Goal: Feedback & Contribution: Contribute content

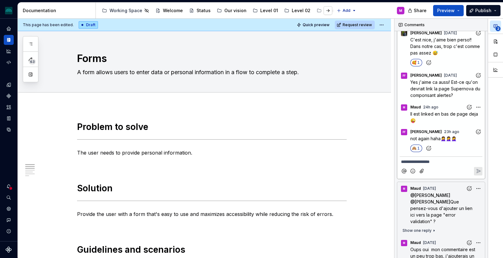
scroll to position [81, 0]
type textarea "*"
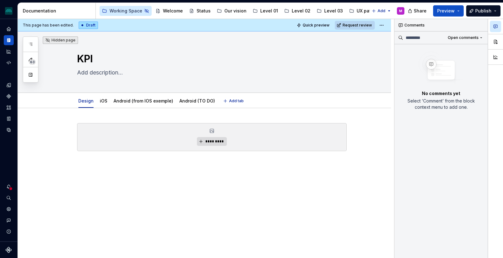
type textarea "*"
click at [245, 161] on p at bounding box center [211, 162] width 269 height 7
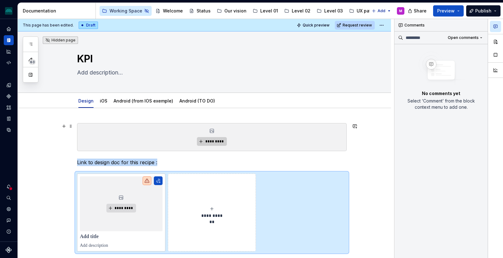
click at [213, 140] on span "*********" at bounding box center [214, 141] width 19 height 5
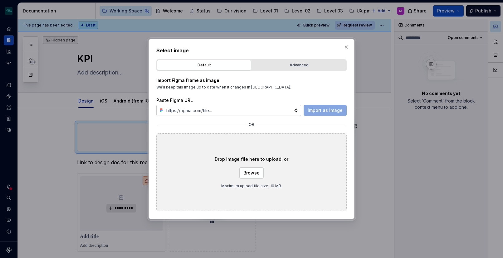
type textarea "*"
click at [242, 108] on input "text" at bounding box center [229, 110] width 130 height 11
type input "[URL][DOMAIN_NAME]"
click at [336, 111] on span "Import as image" at bounding box center [324, 110] width 35 height 6
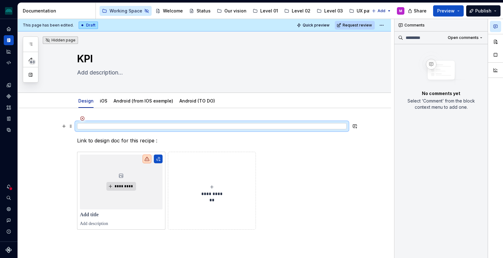
click at [90, 126] on div at bounding box center [211, 126] width 269 height 6
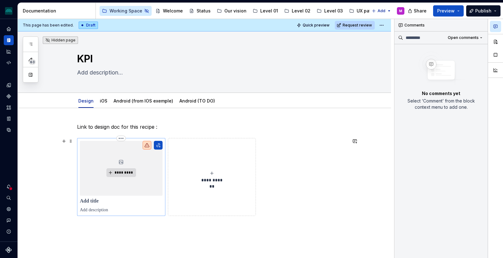
click at [130, 150] on div "*********" at bounding box center [121, 168] width 83 height 55
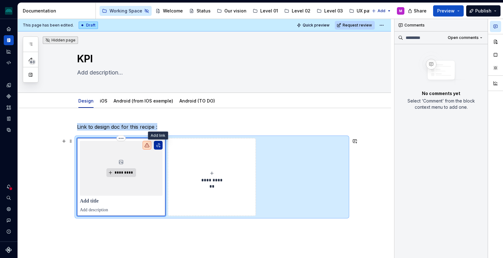
click at [157, 145] on button "button" at bounding box center [158, 145] width 9 height 9
type textarea "*"
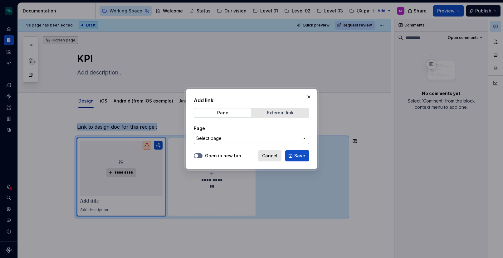
click at [267, 115] on div "External link" at bounding box center [280, 112] width 27 height 5
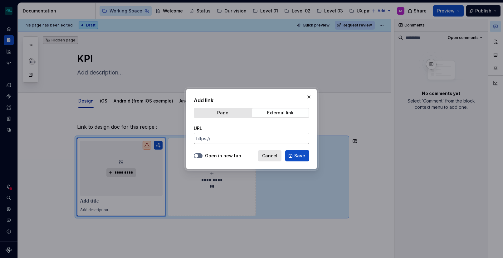
click at [234, 138] on input "URL" at bounding box center [251, 138] width 115 height 11
paste input "[URL][DOMAIN_NAME]"
type input "[URL][DOMAIN_NAME]"
click at [199, 154] on button "Open in new tab" at bounding box center [198, 155] width 9 height 5
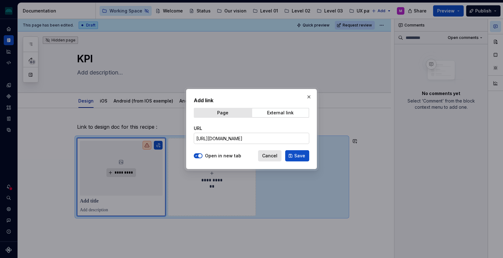
scroll to position [0, 0]
click at [301, 156] on span "Save" at bounding box center [299, 156] width 11 height 6
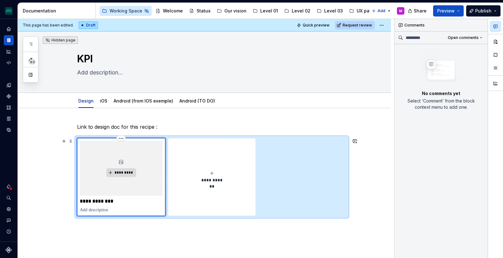
click at [102, 211] on p at bounding box center [121, 210] width 83 height 6
type textarea "*"
click at [154, 245] on div "**********" at bounding box center [204, 204] width 373 height 193
click at [201, 192] on button "**********" at bounding box center [212, 177] width 88 height 78
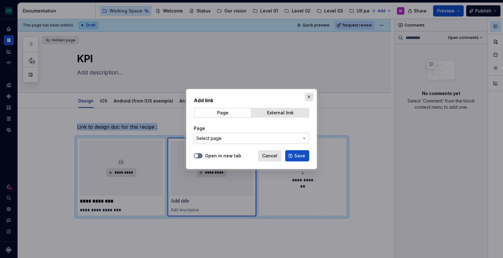
click at [312, 99] on button "button" at bounding box center [308, 97] width 9 height 9
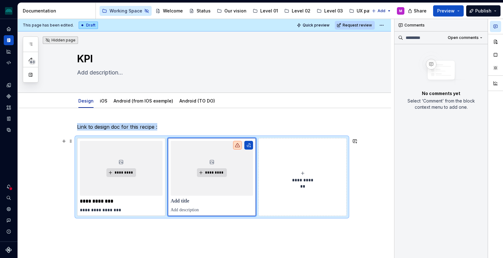
click at [355, 199] on div "**********" at bounding box center [204, 204] width 373 height 193
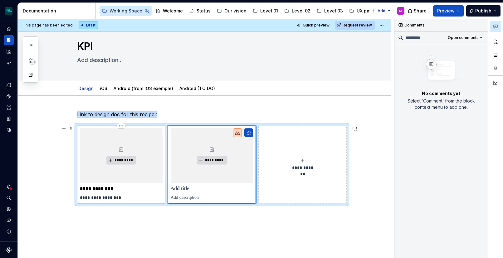
click at [135, 164] on div "*********" at bounding box center [121, 155] width 83 height 55
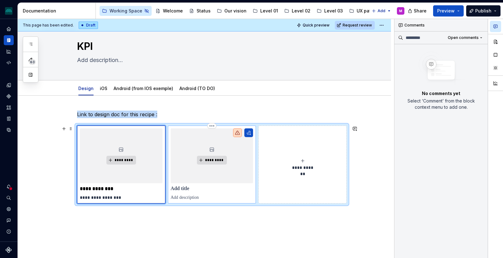
click at [195, 161] on div "*********" at bounding box center [212, 155] width 83 height 55
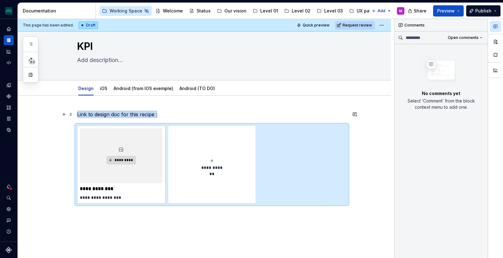
click at [180, 107] on div "**********" at bounding box center [204, 192] width 373 height 193
click at [167, 112] on p "Link to design doc for this recipe :" at bounding box center [211, 114] width 269 height 7
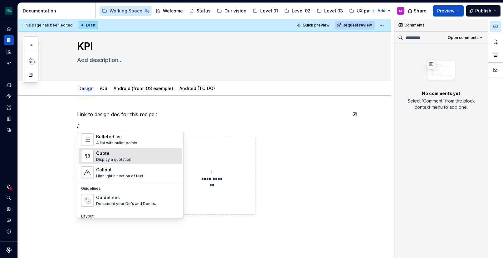
scroll to position [129, 0]
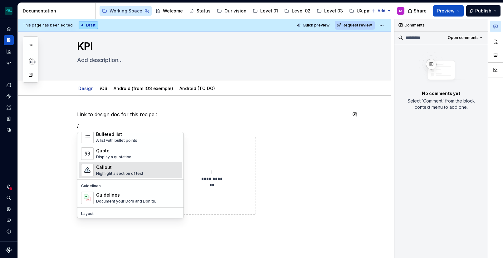
click at [123, 172] on div "Highlight a section of text" at bounding box center [119, 173] width 47 height 5
click at [123, 163] on icon at bounding box center [121, 161] width 4 height 4
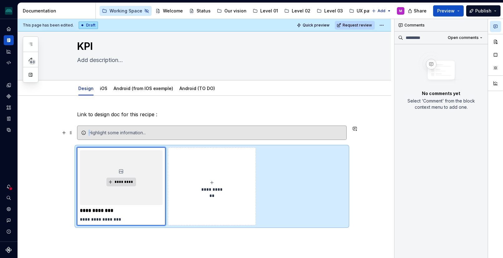
click at [134, 135] on div at bounding box center [216, 133] width 254 height 6
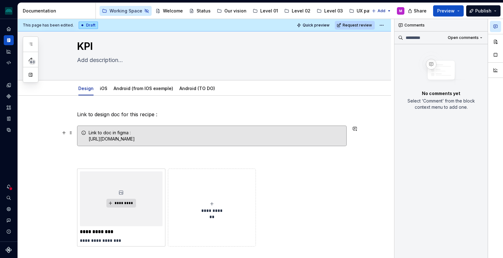
click at [178, 142] on div "Link to doc in figma : [URL][DOMAIN_NAME]" at bounding box center [216, 136] width 254 height 12
click at [89, 138] on div "Link to doc in figma : [URL][DOMAIN_NAME]" at bounding box center [216, 136] width 254 height 12
click at [70, 132] on span at bounding box center [70, 132] width 5 height 9
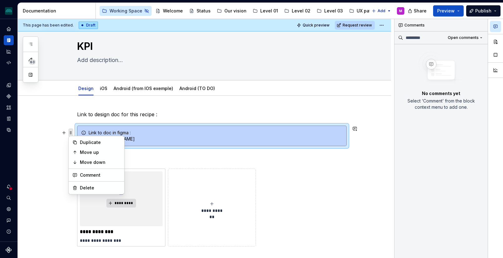
click at [70, 132] on span at bounding box center [70, 132] width 5 height 9
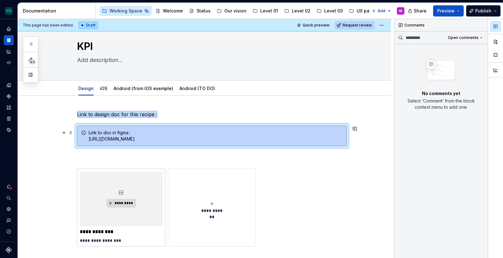
click at [147, 142] on div "Link to doc in figma : [URL][DOMAIN_NAME]" at bounding box center [216, 136] width 254 height 12
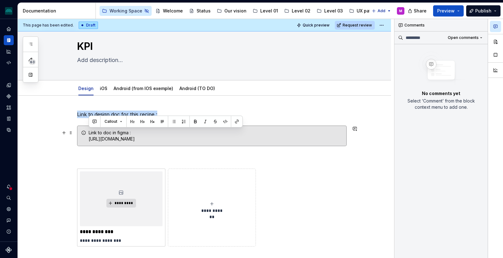
drag, startPoint x: 159, startPoint y: 145, endPoint x: 78, endPoint y: 143, distance: 80.8
click at [78, 143] on div "Link to doc in figma : [URL][DOMAIN_NAME]" at bounding box center [211, 136] width 269 height 21
click at [122, 142] on div "Link to doc in figma : [URL][DOMAIN_NAME]" at bounding box center [216, 136] width 254 height 12
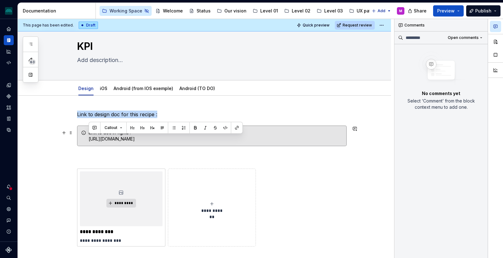
drag, startPoint x: 154, startPoint y: 144, endPoint x: 83, endPoint y: 142, distance: 71.1
click at [83, 142] on div "Link to doc in figma : [URL][DOMAIN_NAME]" at bounding box center [211, 136] width 269 height 21
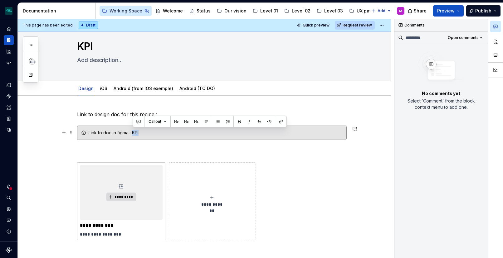
drag, startPoint x: 143, startPoint y: 133, endPoint x: 133, endPoint y: 133, distance: 10.0
click at [133, 133] on div "Link to doc in figma : KPI" at bounding box center [216, 133] width 254 height 6
click at [138, 155] on p at bounding box center [211, 151] width 269 height 7
click at [130, 131] on div "Link to doc in figma : KPI" at bounding box center [216, 133] width 254 height 6
click at [109, 151] on p at bounding box center [211, 151] width 269 height 7
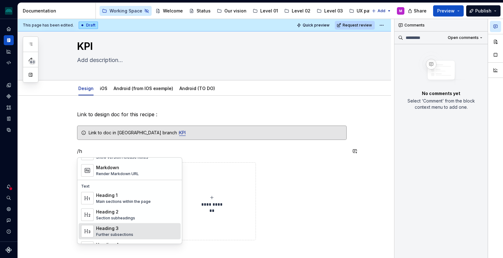
scroll to position [22, 0]
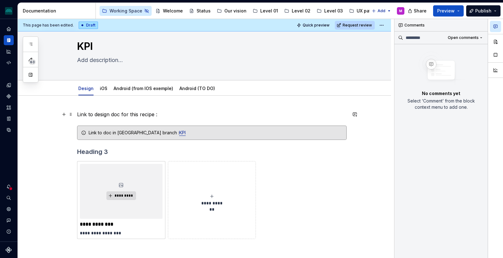
click at [77, 112] on p "Link to design doc for this recipe :" at bounding box center [211, 114] width 269 height 7
click at [68, 115] on span at bounding box center [70, 114] width 5 height 9
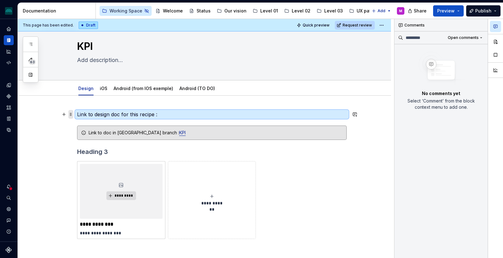
click at [69, 114] on span at bounding box center [70, 114] width 5 height 9
click at [102, 114] on p "Link to design doc for this recipe :" at bounding box center [211, 114] width 269 height 7
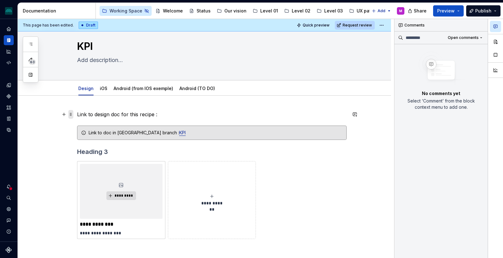
click at [72, 114] on span at bounding box center [70, 114] width 5 height 9
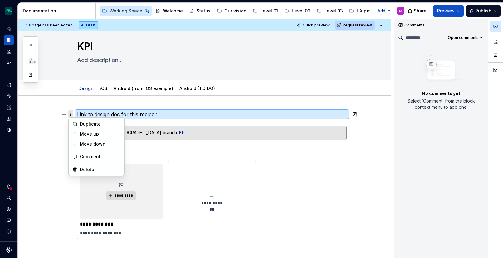
click at [68, 114] on span at bounding box center [70, 114] width 5 height 9
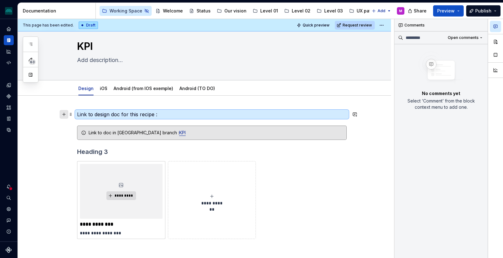
click at [65, 115] on button "button" at bounding box center [64, 114] width 9 height 9
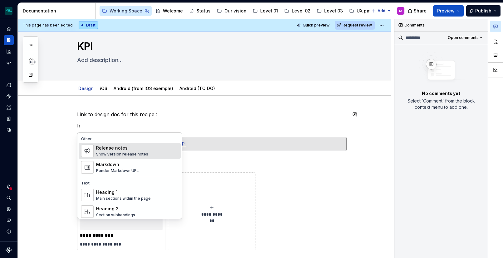
click at [105, 127] on p "h" at bounding box center [211, 125] width 269 height 7
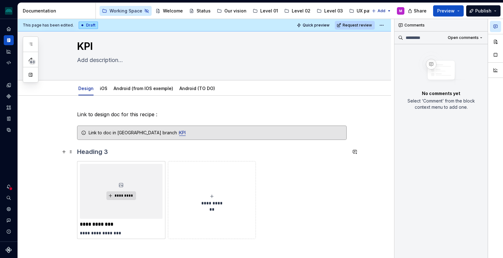
click at [105, 156] on h3 at bounding box center [211, 152] width 269 height 9
click at [144, 233] on p "**********" at bounding box center [121, 233] width 83 height 6
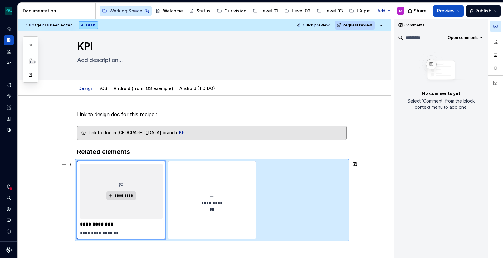
scroll to position [21, 0]
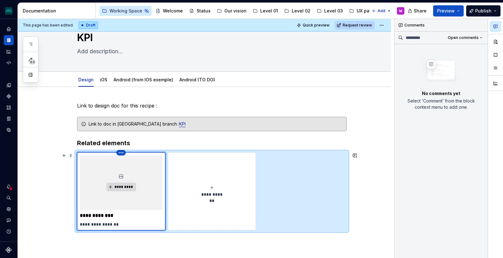
click at [118, 153] on html "iceberg M Design system data Documentation Accessibility guide for tree Page tr…" at bounding box center [251, 129] width 503 height 258
click at [132, 164] on div "Delete item" at bounding box center [148, 163] width 41 height 6
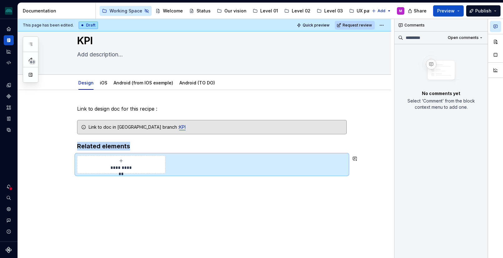
scroll to position [18, 0]
click at [127, 167] on span "**********" at bounding box center [121, 168] width 27 height 6
type textarea "*"
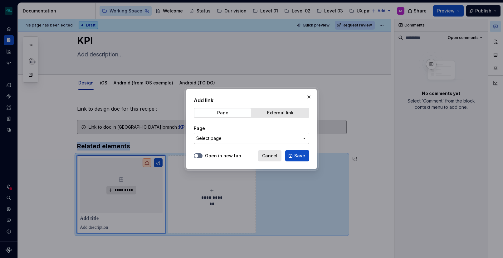
click at [215, 138] on span "Select page" at bounding box center [208, 138] width 25 height 6
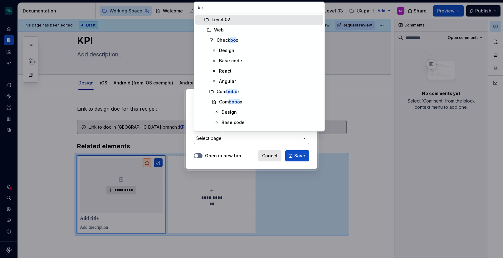
scroll to position [96, 0]
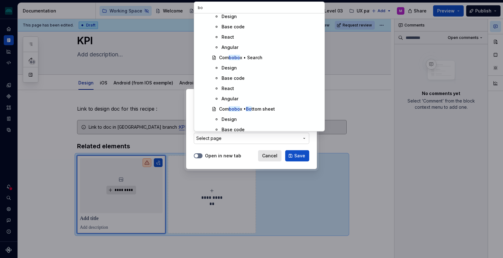
type input "bod"
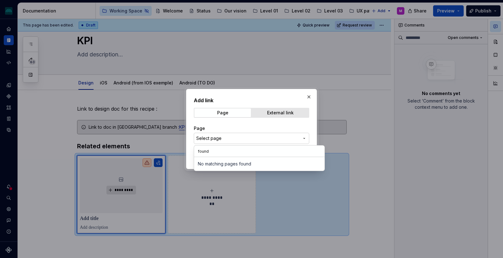
type input "founda"
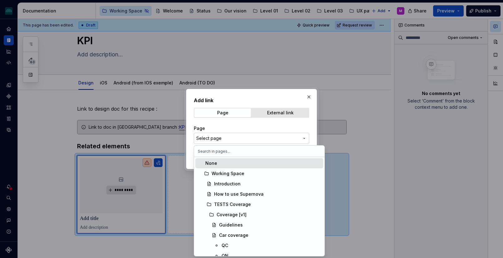
type textarea "*"
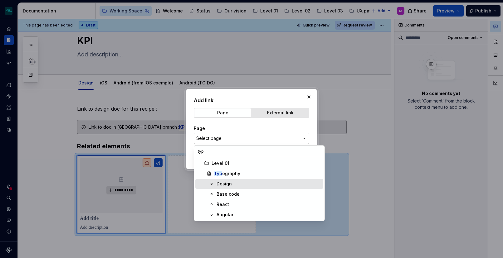
type input "typ"
click at [232, 187] on div "Design" at bounding box center [268, 184] width 104 height 6
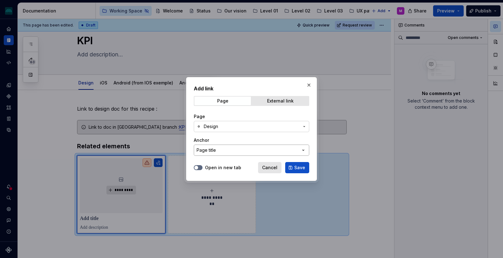
click at [299, 149] on button "Page title" at bounding box center [251, 150] width 115 height 11
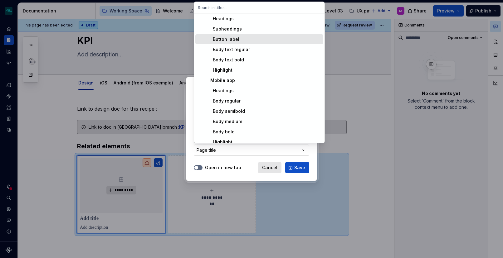
scroll to position [37, 0]
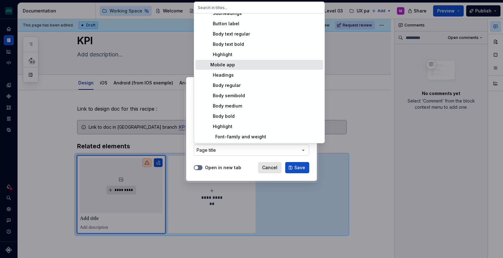
click at [236, 65] on div "Mobile app" at bounding box center [262, 65] width 115 height 6
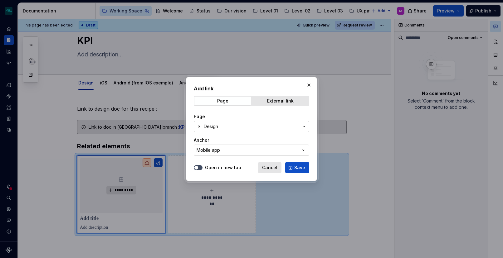
click at [195, 167] on span "button" at bounding box center [196, 168] width 4 height 4
click at [293, 167] on button "Save" at bounding box center [297, 167] width 24 height 11
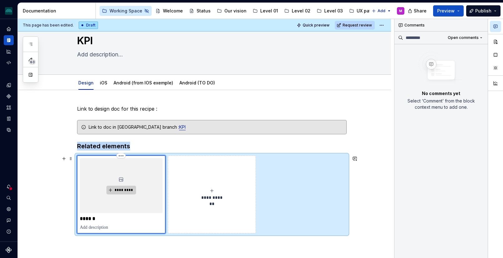
click at [127, 191] on span "*********" at bounding box center [123, 190] width 19 height 5
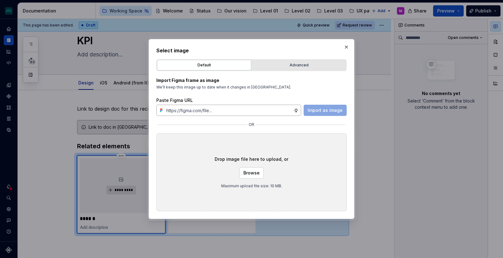
click at [251, 110] on input "text" at bounding box center [229, 110] width 130 height 11
click at [285, 55] on div "Select image Default Advanced Import Figma frame as image We’ll keep this image…" at bounding box center [251, 129] width 190 height 165
click at [285, 64] on div "Advanced" at bounding box center [299, 65] width 90 height 6
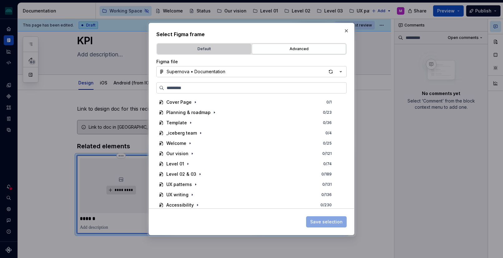
click at [225, 51] on div "Default" at bounding box center [204, 49] width 90 height 6
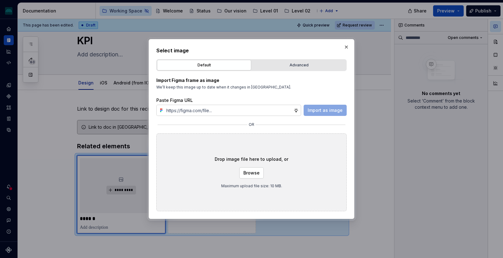
type textarea "*"
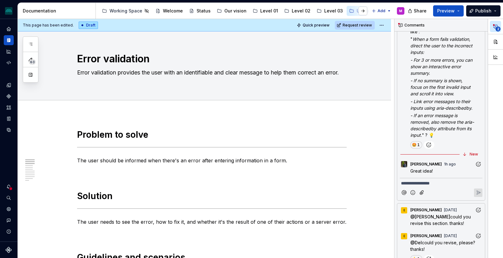
click at [434, 112] on div "Hi @ Del I've updated the visual in the doc here after the comment from our pre…" at bounding box center [446, 43] width 72 height 191
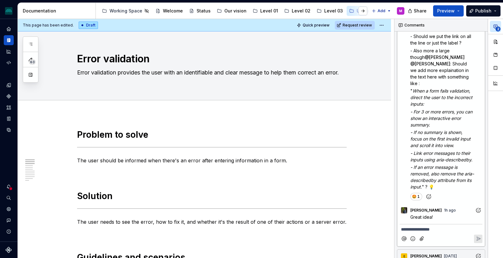
scroll to position [50, 0]
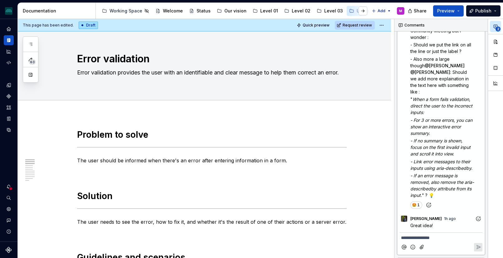
click at [435, 97] on em "When a form fails validation, direct the user to the incorrect inputs:" at bounding box center [441, 106] width 63 height 18
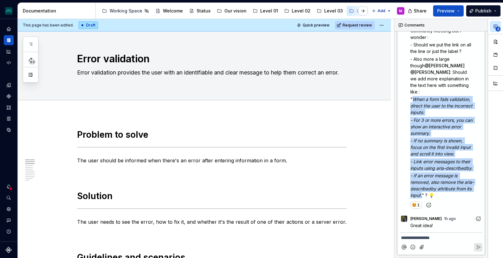
drag, startPoint x: 413, startPoint y: 91, endPoint x: 439, endPoint y: 196, distance: 107.5
click at [439, 196] on div "Hi @ Del I've updated the visual in the doc here after the comment from our pre…" at bounding box center [446, 103] width 72 height 191
drag, startPoint x: 439, startPoint y: 196, endPoint x: 412, endPoint y: 95, distance: 104.2
click at [412, 95] on div "Hi @ Del I've updated the visual in the doc here after the comment from our pre…" at bounding box center [446, 103] width 72 height 191
drag, startPoint x: 439, startPoint y: 196, endPoint x: 413, endPoint y: 92, distance: 106.6
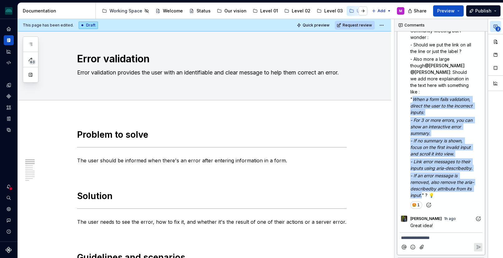
click at [413, 92] on div "Hi @ Del I've updated the visual in the doc here after the comment from our pre…" at bounding box center [446, 103] width 72 height 191
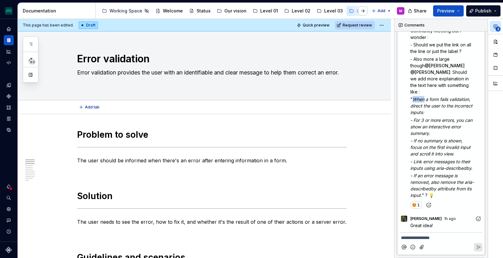
scroll to position [50, 0]
type textarea "*"
